Goal: Task Accomplishment & Management: Manage account settings

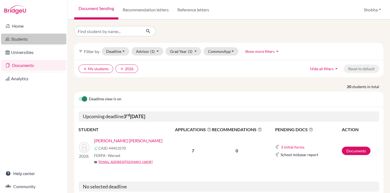
click at [22, 38] on link "Students" at bounding box center [33, 39] width 65 height 11
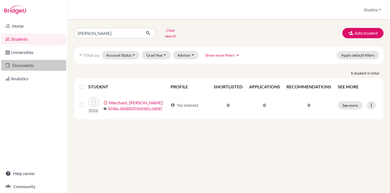
click at [27, 67] on link "Documents" at bounding box center [33, 65] width 65 height 11
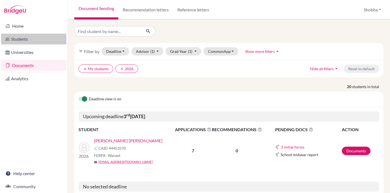
click at [20, 39] on link "Students" at bounding box center [33, 39] width 65 height 11
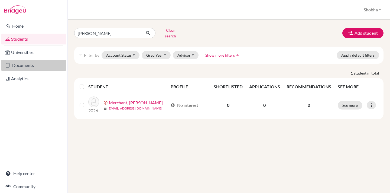
click at [28, 66] on link "Documents" at bounding box center [33, 65] width 65 height 11
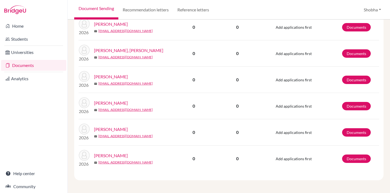
scroll to position [530, 0]
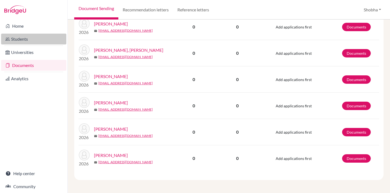
click at [25, 40] on link "Students" at bounding box center [33, 39] width 65 height 11
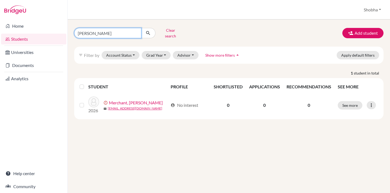
drag, startPoint x: 94, startPoint y: 31, endPoint x: 73, endPoint y: 31, distance: 21.4
click at [73, 31] on div "[PERSON_NAME] Clear search" at bounding box center [123, 33] width 106 height 14
type input "anjali"
click button "submit" at bounding box center [148, 33] width 14 height 10
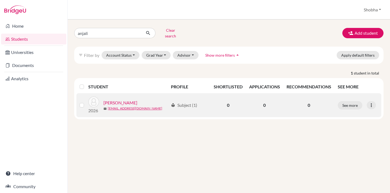
click at [86, 102] on label at bounding box center [86, 102] width 0 height 0
click at [0, 0] on input "checkbox" at bounding box center [0, 0] width 0 height 0
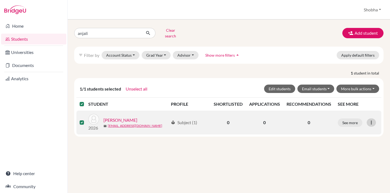
click at [372, 120] on icon at bounding box center [370, 122] width 5 height 5
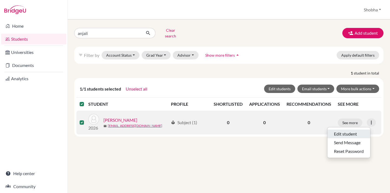
click at [350, 129] on button "Edit student" at bounding box center [348, 133] width 43 height 9
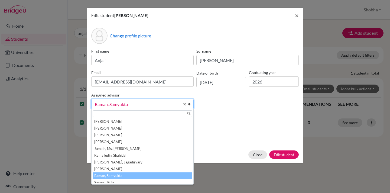
click at [189, 105] on b at bounding box center [190, 104] width 5 height 10
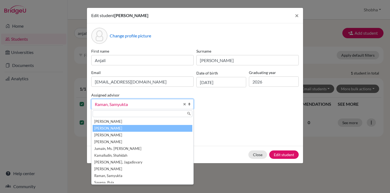
click at [156, 128] on li "Balaraman, Shobha" at bounding box center [143, 128] width 100 height 7
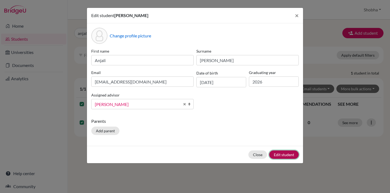
click at [284, 154] on button "Edit student" at bounding box center [283, 154] width 29 height 8
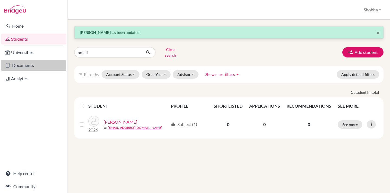
click at [27, 66] on link "Documents" at bounding box center [33, 65] width 65 height 11
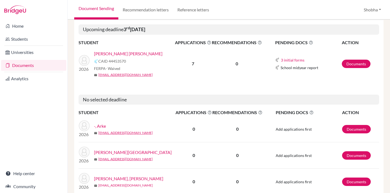
scroll to position [86, 0]
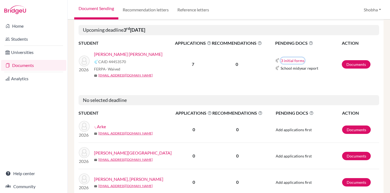
click at [299, 61] on button "3 initial forms" at bounding box center [292, 60] width 24 height 6
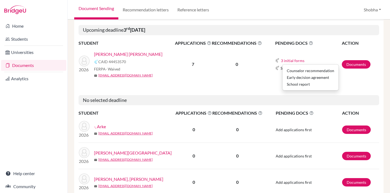
click at [272, 80] on td "3 initial forms Counselor recommendation Early decision agreement School report…" at bounding box center [301, 64] width 79 height 35
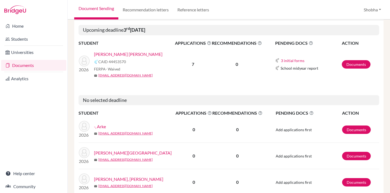
click at [303, 70] on span "School midyear report" at bounding box center [299, 68] width 38 height 6
click at [359, 65] on link "Documents" at bounding box center [356, 64] width 29 height 8
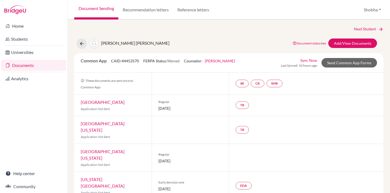
click at [229, 60] on link "[PERSON_NAME]" at bounding box center [220, 60] width 30 height 5
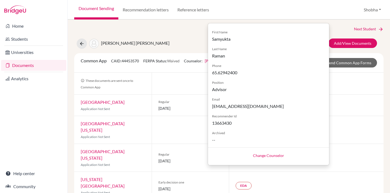
click at [271, 156] on link "Change Counselor" at bounding box center [268, 155] width 31 height 5
select select "409360"
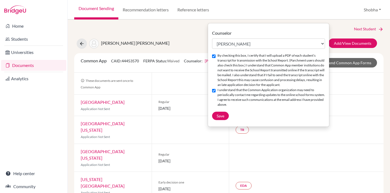
click at [316, 158] on div at bounding box center [306, 158] width 155 height 28
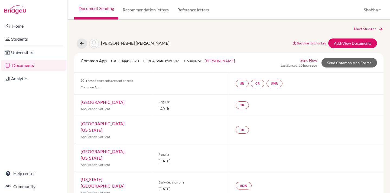
click at [27, 66] on link "Documents" at bounding box center [33, 65] width 65 height 11
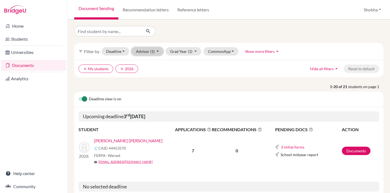
click at [158, 51] on button "Advisor (1)" at bounding box center [147, 51] width 32 height 8
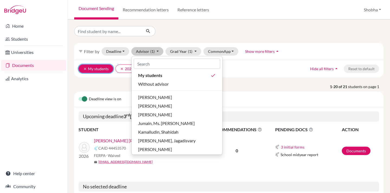
click at [86, 68] on icon "clear" at bounding box center [85, 69] width 4 height 4
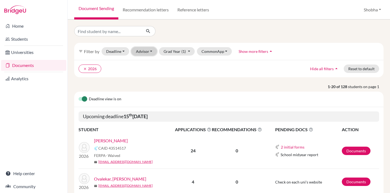
click at [152, 51] on button "Advisor" at bounding box center [144, 51] width 26 height 8
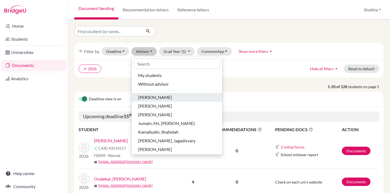
click at [154, 99] on span "[PERSON_NAME]" at bounding box center [155, 97] width 34 height 6
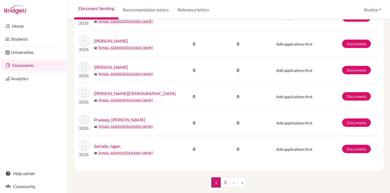
scroll to position [507, 0]
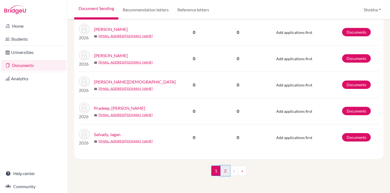
click at [226, 169] on link "2" at bounding box center [224, 170] width 9 height 10
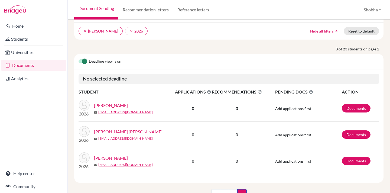
scroll to position [61, 0]
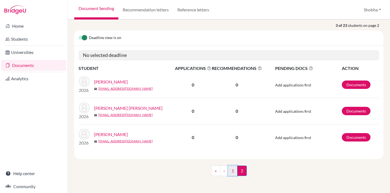
click at [233, 171] on link "1" at bounding box center [232, 170] width 9 height 10
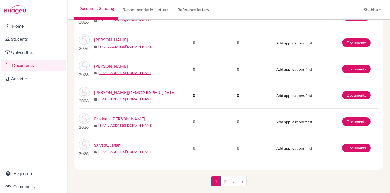
scroll to position [507, 0]
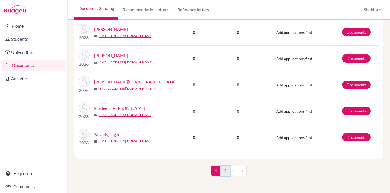
click at [225, 170] on link "2" at bounding box center [224, 170] width 9 height 10
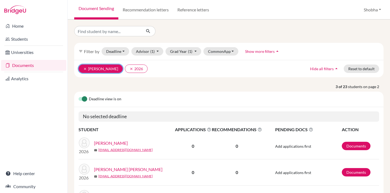
click at [85, 67] on icon "clear" at bounding box center [85, 69] width 4 height 4
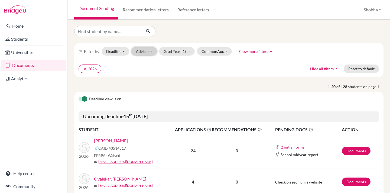
click at [152, 50] on button "Advisor" at bounding box center [144, 51] width 26 height 8
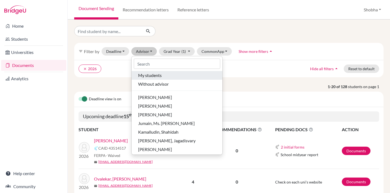
click at [153, 76] on span "My students" at bounding box center [150, 75] width 24 height 6
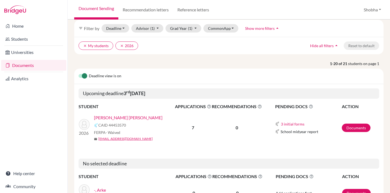
scroll to position [48, 0]
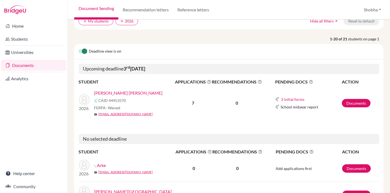
click at [211, 81] on icon at bounding box center [209, 82] width 4 height 4
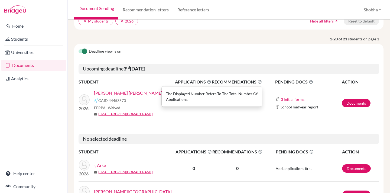
click at [211, 81] on icon at bounding box center [209, 82] width 4 height 4
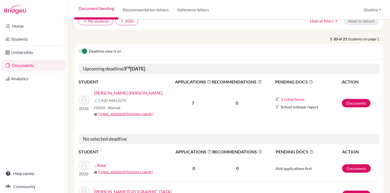
click at [261, 81] on icon at bounding box center [259, 82] width 4 height 4
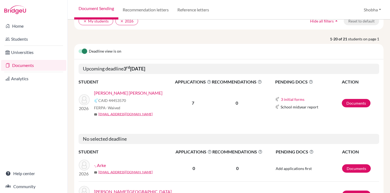
click at [134, 94] on link "Surwase, Jui Rameshwar" at bounding box center [128, 93] width 68 height 6
click at [134, 92] on link "Surwase, Jui Rameshwar" at bounding box center [128, 93] width 68 height 6
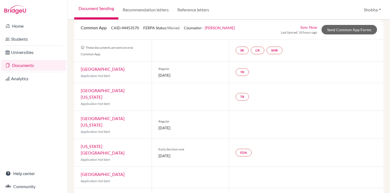
scroll to position [31, 0]
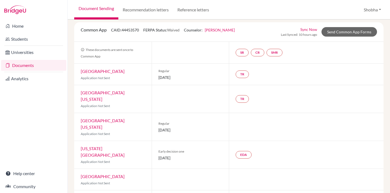
click at [118, 146] on link "Rhode Island School of Design" at bounding box center [103, 152] width 44 height 12
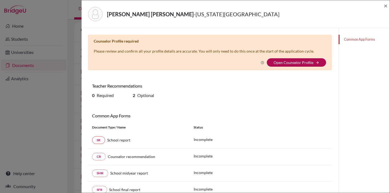
click at [300, 62] on link "Open Counselor Profile" at bounding box center [293, 62] width 40 height 5
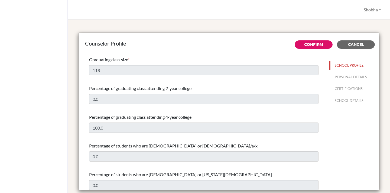
select select "0"
select select "309298"
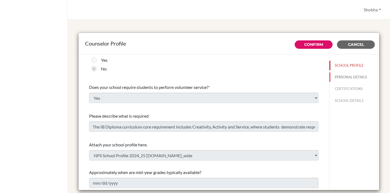
click at [361, 76] on button "PERSONAL DETAILS" at bounding box center [354, 76] width 50 height 9
type input "Samyukta"
type input "Raman"
type input "Advisor"
type input "65.62942400"
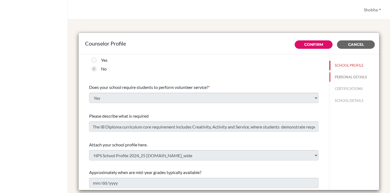
type input "samyukta.raman@npsis.edu.sg"
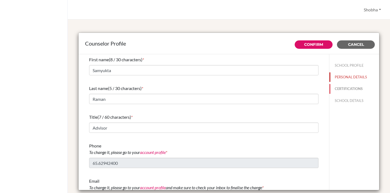
click at [349, 89] on button "CERTIFICATIONS" at bounding box center [354, 88] width 50 height 9
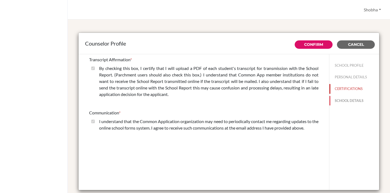
click at [349, 99] on button "SCHOOL DETAILS" at bounding box center [354, 100] width 50 height 9
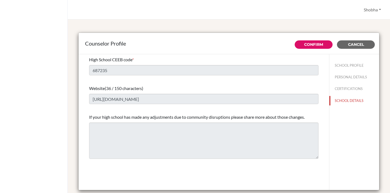
click at [199, 22] on div "Counselor Profile Confirm Cancel High School CEEB code * 687235 Website (36 / 1…" at bounding box center [229, 105] width 322 height 173
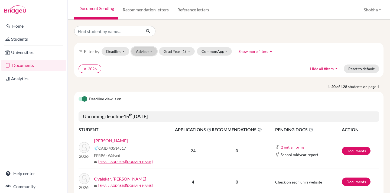
click at [152, 51] on button "Advisor" at bounding box center [144, 51] width 26 height 8
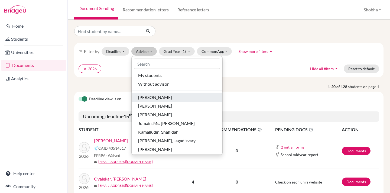
click at [160, 97] on span "[PERSON_NAME]" at bounding box center [155, 97] width 34 height 6
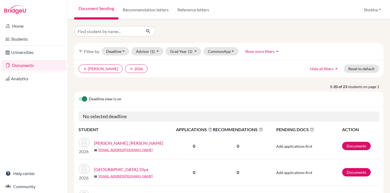
click at [113, 142] on link "[PERSON_NAME], [PERSON_NAME]" at bounding box center [128, 143] width 69 height 6
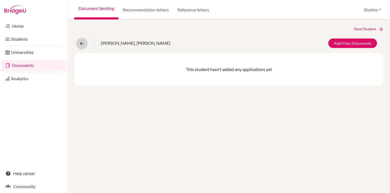
click at [81, 44] on icon at bounding box center [81, 43] width 5 height 5
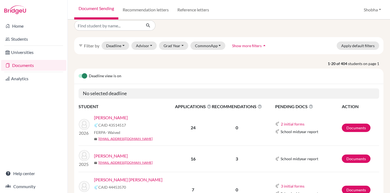
scroll to position [5, 0]
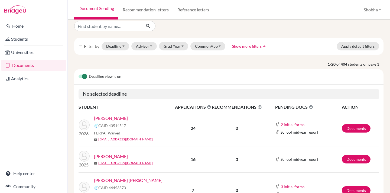
click at [120, 117] on link "[PERSON_NAME]" at bounding box center [111, 118] width 34 height 6
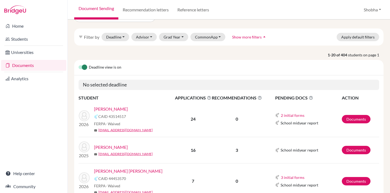
scroll to position [0, 0]
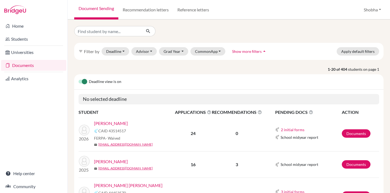
click at [123, 122] on link "[PERSON_NAME]" at bounding box center [111, 123] width 34 height 6
click at [126, 161] on link "Awasthi, Anvita Anuj" at bounding box center [111, 161] width 34 height 6
click at [182, 50] on button "Grad Year" at bounding box center [173, 51] width 29 height 8
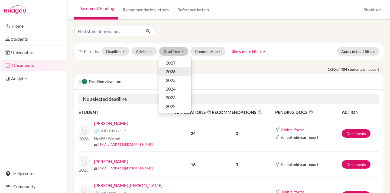
click at [176, 71] on div "2026" at bounding box center [175, 71] width 19 height 6
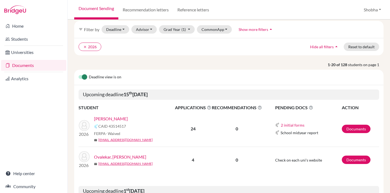
scroll to position [16, 0]
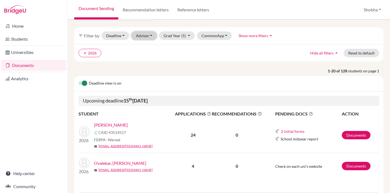
click at [152, 35] on button "Advisor" at bounding box center [144, 35] width 26 height 8
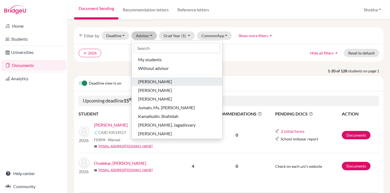
click at [158, 82] on span "Ahuja, Vinita" at bounding box center [155, 81] width 34 height 6
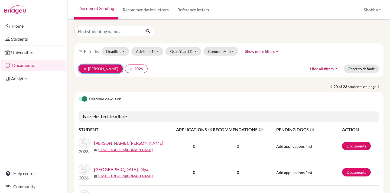
click at [85, 68] on icon "clear" at bounding box center [85, 69] width 4 height 4
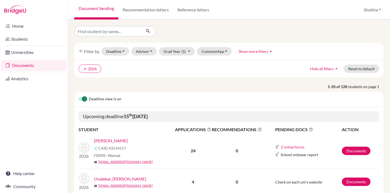
click at [122, 139] on link "Kanodia, Nandita" at bounding box center [111, 140] width 34 height 6
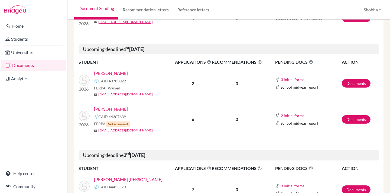
scroll to position [164, 0]
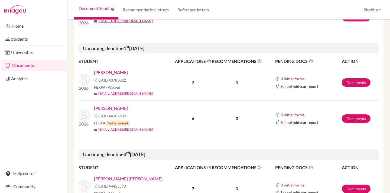
click at [116, 73] on link "Prasanna, Anaika" at bounding box center [111, 72] width 34 height 6
click at [128, 109] on link "Ramachandran, Aswath Deepak" at bounding box center [111, 108] width 34 height 6
click at [111, 73] on link "[PERSON_NAME]" at bounding box center [111, 72] width 34 height 6
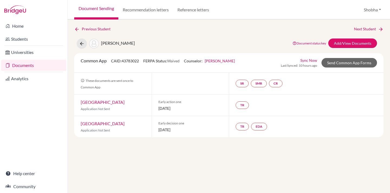
click at [224, 61] on link "[PERSON_NAME]" at bounding box center [220, 60] width 30 height 5
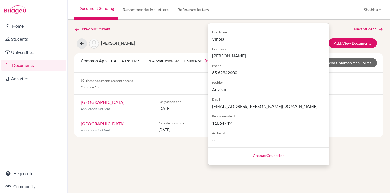
click at [178, 34] on div "Previous Student Next Student Prasanna, Anaika Document status key TR Requireme…" at bounding box center [228, 81] width 309 height 111
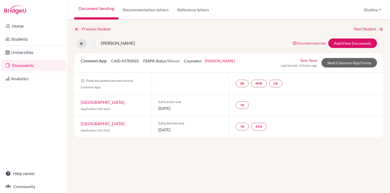
click at [24, 64] on link "Documents" at bounding box center [33, 65] width 65 height 11
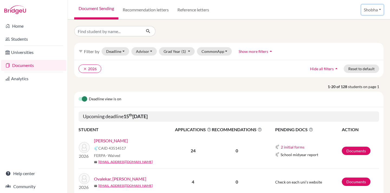
click at [379, 8] on button "Shobha" at bounding box center [372, 10] width 22 height 10
click at [354, 21] on link "Profile" at bounding box center [362, 22] width 43 height 9
click at [116, 140] on link "Kanodia, Nandita" at bounding box center [111, 140] width 34 height 6
click at [151, 51] on button "Advisor" at bounding box center [144, 51] width 26 height 8
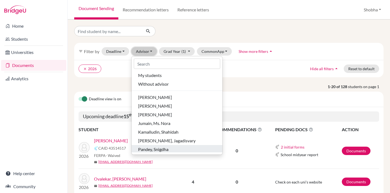
scroll to position [36, 0]
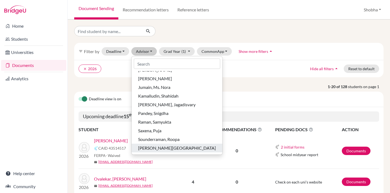
click at [159, 148] on span "Williams, Vinola" at bounding box center [177, 148] width 78 height 6
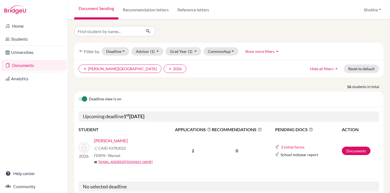
click at [113, 140] on link "Prasanna, Anaika" at bounding box center [111, 140] width 34 height 6
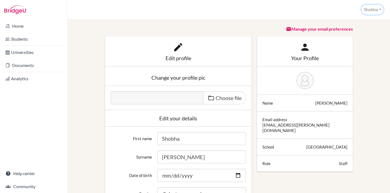
click at [379, 9] on button "Shobha" at bounding box center [372, 10] width 22 height 10
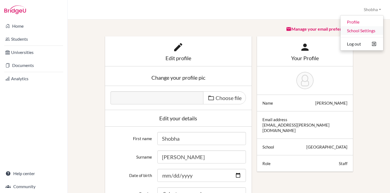
click at [365, 29] on link "School Settings" at bounding box center [361, 30] width 43 height 9
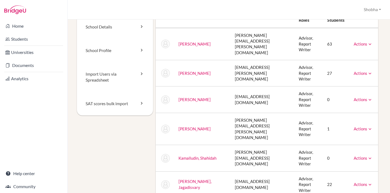
scroll to position [23, 0]
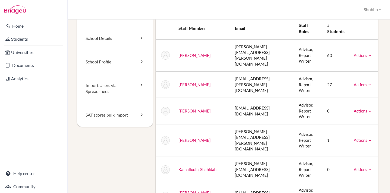
click at [363, 82] on link "Actions" at bounding box center [362, 84] width 19 height 5
click at [370, 82] on icon at bounding box center [369, 84] width 5 height 5
click at [103, 63] on link "School Profile" at bounding box center [115, 62] width 76 height 24
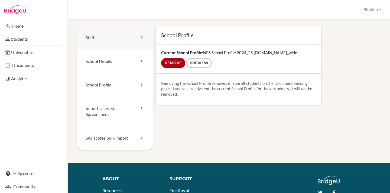
click at [93, 39] on link "Staff" at bounding box center [115, 38] width 76 height 24
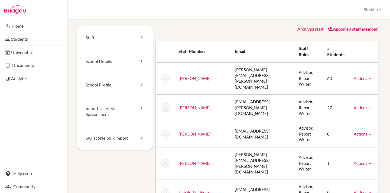
click at [299, 106] on td "Advisor, Report Writer" at bounding box center [308, 107] width 28 height 26
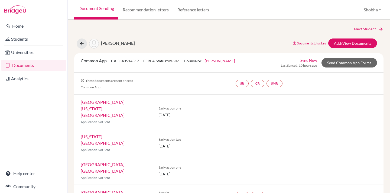
click at [231, 61] on link "[PERSON_NAME]" at bounding box center [220, 60] width 30 height 5
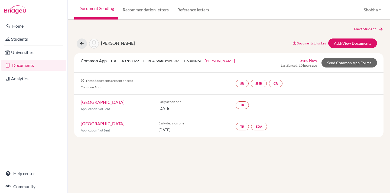
click at [227, 61] on link "Vinola Williams" at bounding box center [220, 60] width 30 height 5
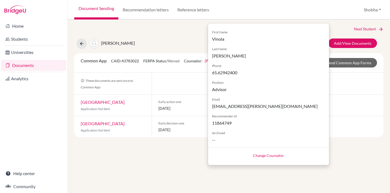
click at [189, 39] on div "Prasanna, Anaika Document status key TR Requirement. Document not uploaded yet.…" at bounding box center [228, 43] width 317 height 10
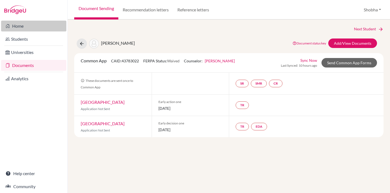
click at [19, 27] on link "Home" at bounding box center [33, 26] width 65 height 11
click at [27, 66] on link "Documents" at bounding box center [33, 65] width 65 height 11
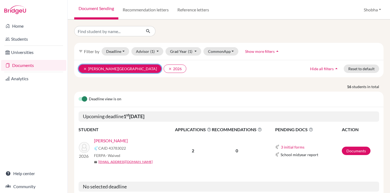
click at [84, 70] on icon "clear" at bounding box center [85, 69] width 4 height 4
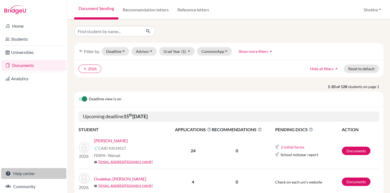
click at [31, 170] on link "Help center" at bounding box center [33, 173] width 65 height 11
